Goal: Transaction & Acquisition: Purchase product/service

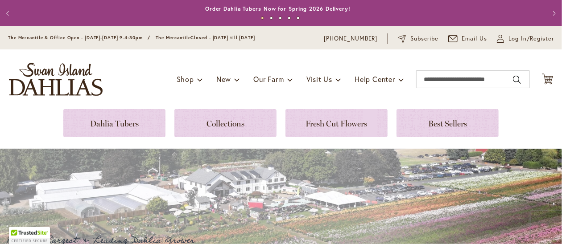
click at [504, 22] on ul "1 2 3 4 5" at bounding box center [281, 19] width 509 height 13
click at [509, 38] on span "Log In/Register" at bounding box center [532, 38] width 46 height 9
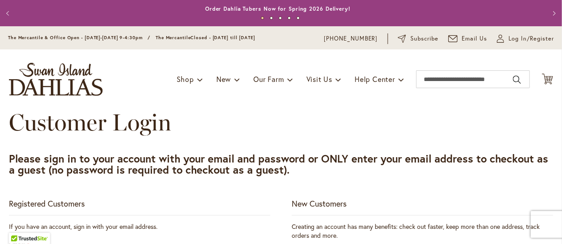
scroll to position [214, 0]
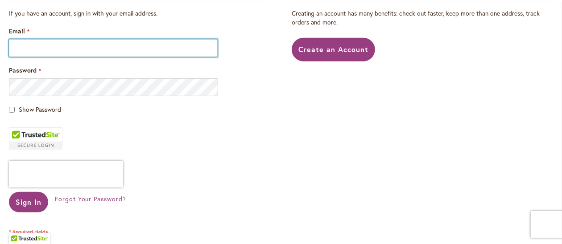
click at [204, 50] on input "Email" at bounding box center [113, 48] width 209 height 18
type input "**********"
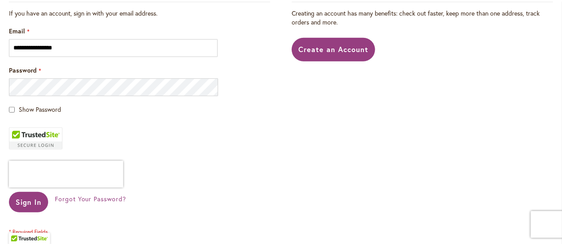
click at [197, 88] on div "Password" at bounding box center [139, 81] width 261 height 30
click at [37, 207] on span "Sign In" at bounding box center [29, 202] width 26 height 9
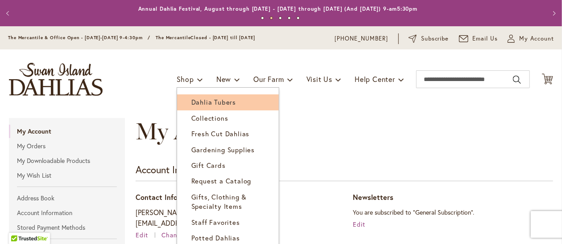
click at [194, 102] on span "Dahlia Tubers" at bounding box center [213, 102] width 45 height 9
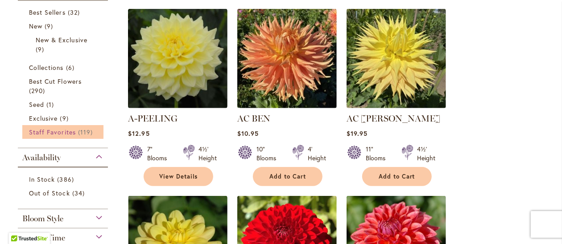
scroll to position [428, 0]
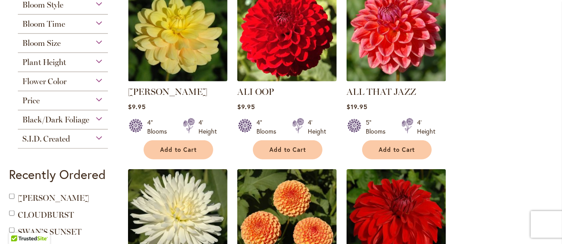
click at [96, 48] on div "Bloom Size" at bounding box center [63, 41] width 90 height 14
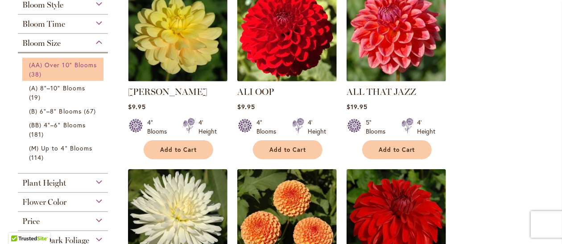
click at [57, 69] on span "(AA) Over 10" Blooms" at bounding box center [63, 65] width 68 height 8
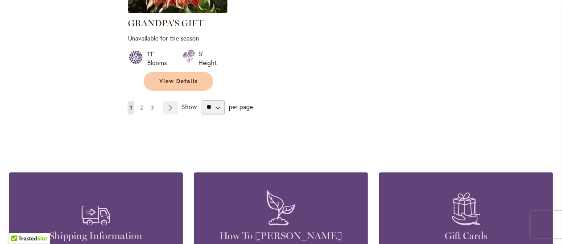
scroll to position [1251, 0]
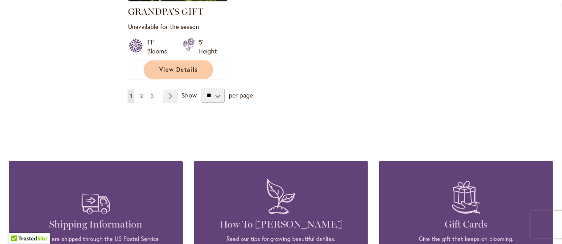
click at [145, 103] on link "Page 2" at bounding box center [141, 96] width 7 height 13
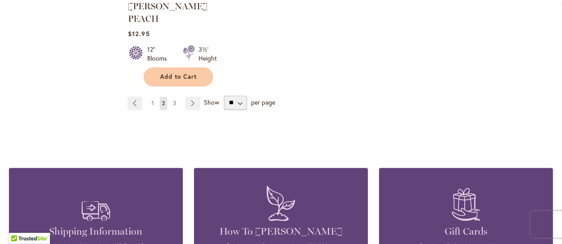
scroll to position [1254, 0]
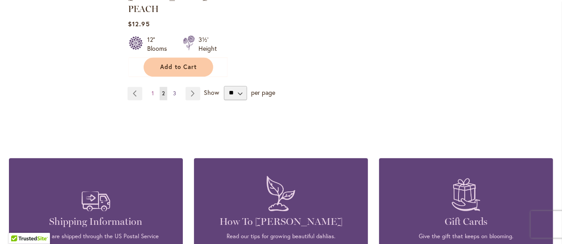
click at [176, 97] on span "3" at bounding box center [174, 93] width 3 height 7
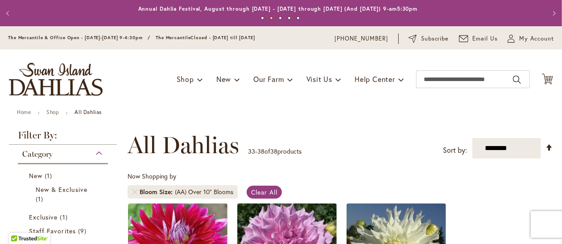
scroll to position [214, 0]
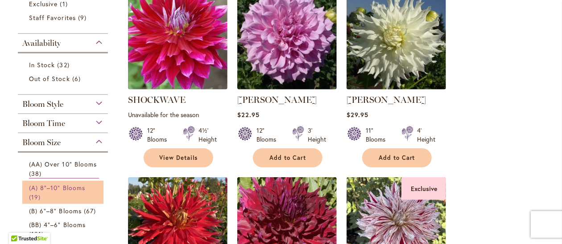
click at [76, 192] on span "(A) 8"–10" Blooms" at bounding box center [57, 188] width 56 height 8
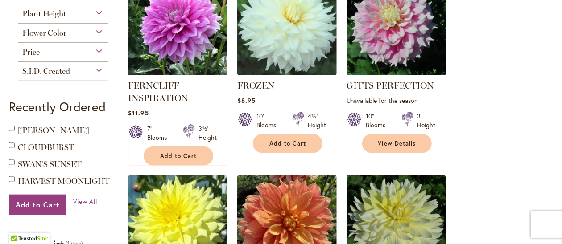
scroll to position [642, 0]
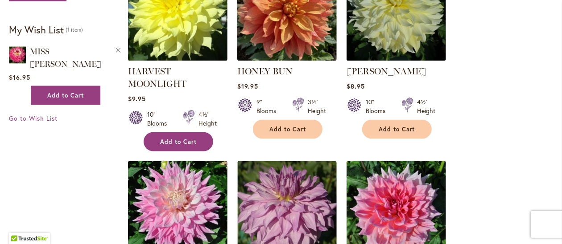
click at [189, 146] on span "Add to Cart" at bounding box center [178, 142] width 37 height 8
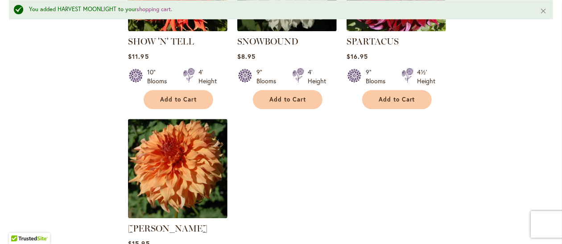
scroll to position [1309, 0]
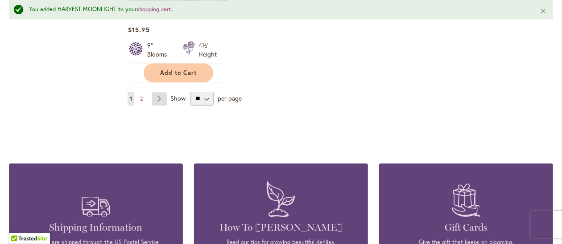
click at [160, 106] on link "Page Next" at bounding box center [159, 98] width 15 height 13
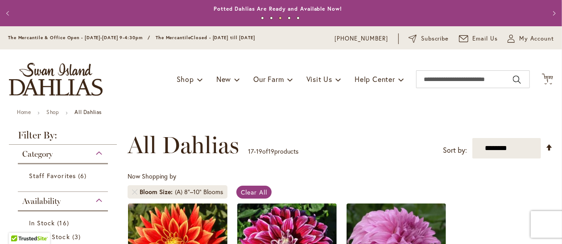
scroll to position [214, 0]
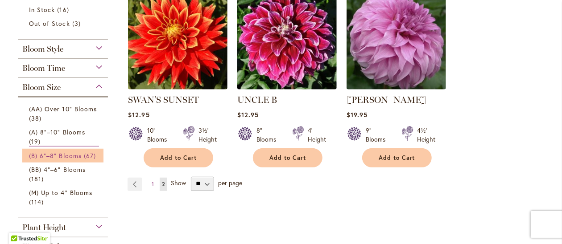
click at [58, 160] on span "(B) 6"–8" Blooms" at bounding box center [55, 156] width 53 height 8
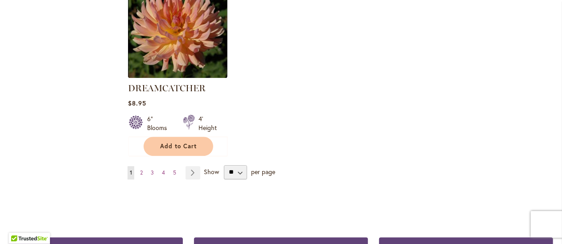
scroll to position [1208, 0]
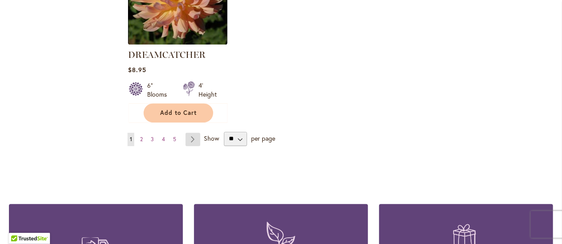
click at [194, 146] on link "Page Next" at bounding box center [193, 139] width 15 height 13
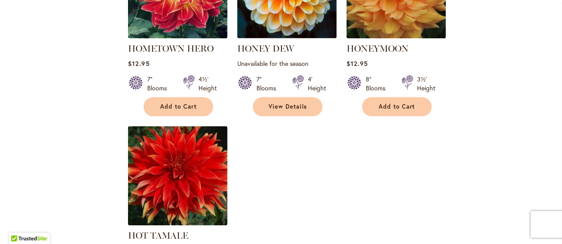
scroll to position [1284, 0]
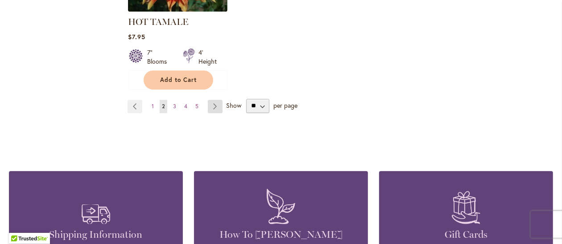
click at [215, 113] on link "Page Next" at bounding box center [215, 106] width 15 height 13
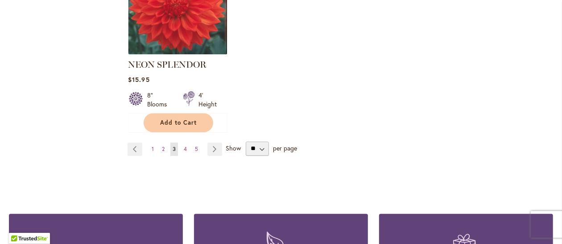
scroll to position [1224, 0]
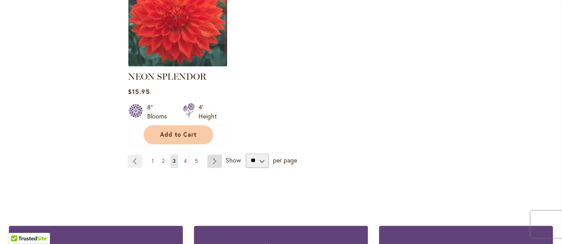
click at [218, 168] on link "Page Next" at bounding box center [214, 161] width 15 height 13
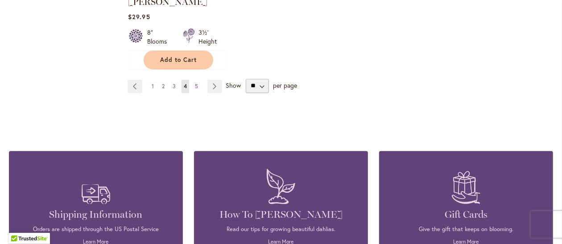
scroll to position [971, 0]
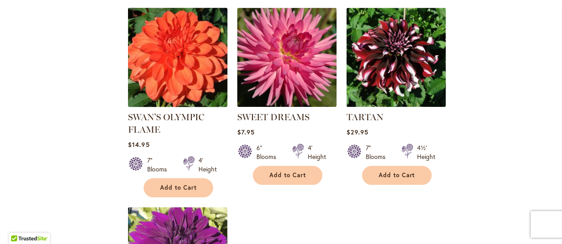
drag, startPoint x: 560, startPoint y: 141, endPoint x: 215, endPoint y: 153, distance: 345.5
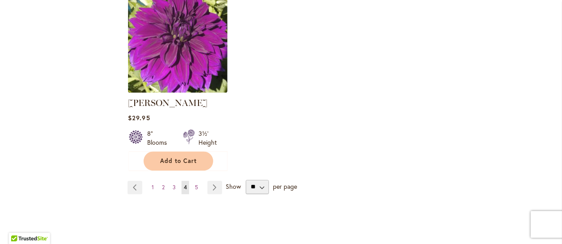
scroll to position [1399, 0]
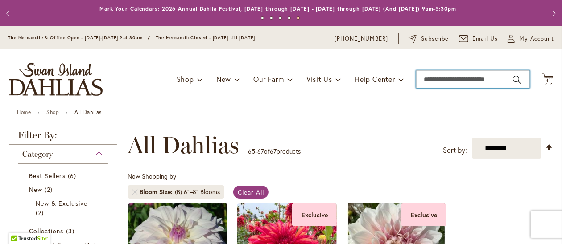
click at [435, 81] on input "Search" at bounding box center [473, 79] width 114 height 18
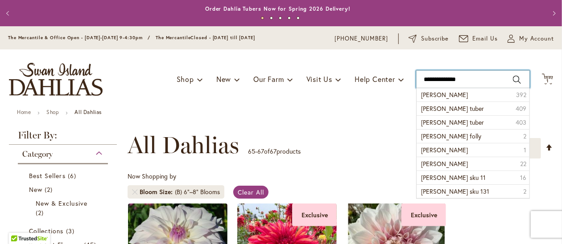
type input "**********"
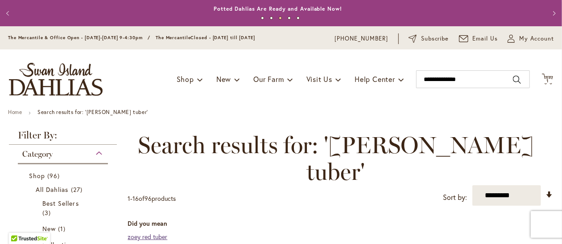
click at [167, 233] on link "zoey red tuber" at bounding box center [148, 237] width 40 height 8
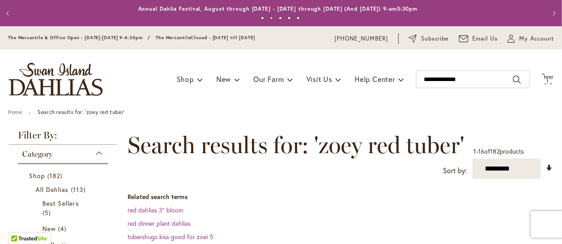
scroll to position [214, 0]
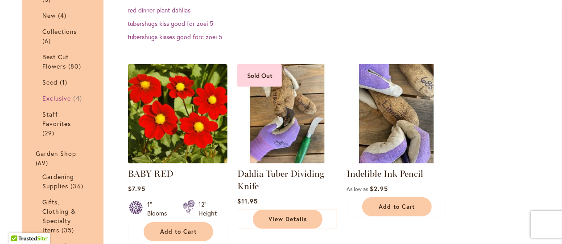
click at [65, 103] on span "Exclusive" at bounding box center [56, 98] width 29 height 8
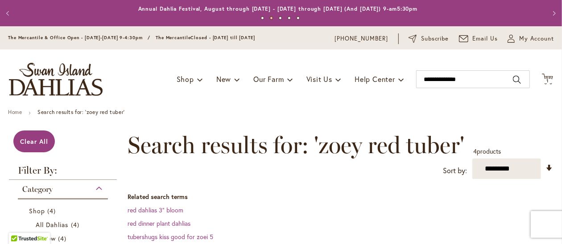
scroll to position [214, 0]
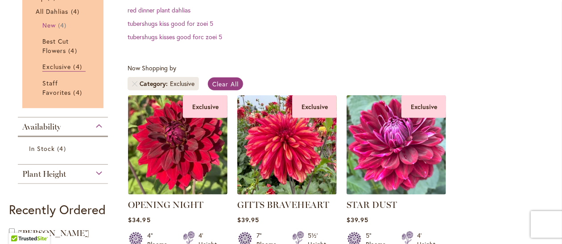
click at [52, 29] on span "New" at bounding box center [48, 25] width 13 height 8
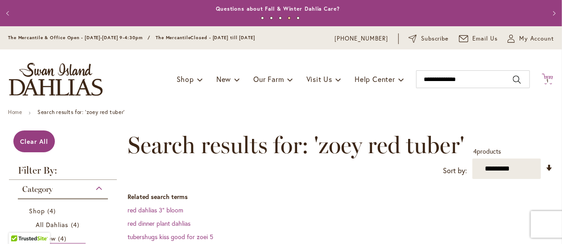
click at [542, 80] on icon "Cart .cls-1 { fill: #231f20; }" at bounding box center [547, 79] width 11 height 11
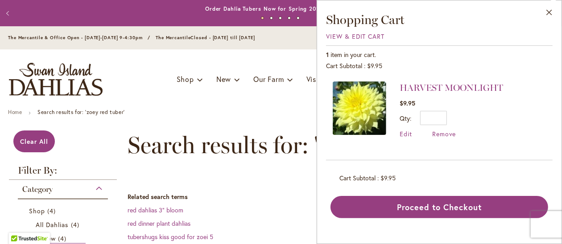
click at [225, 17] on ul "1 2 3 4 5" at bounding box center [281, 19] width 509 height 13
